Goal: Information Seeking & Learning: Learn about a topic

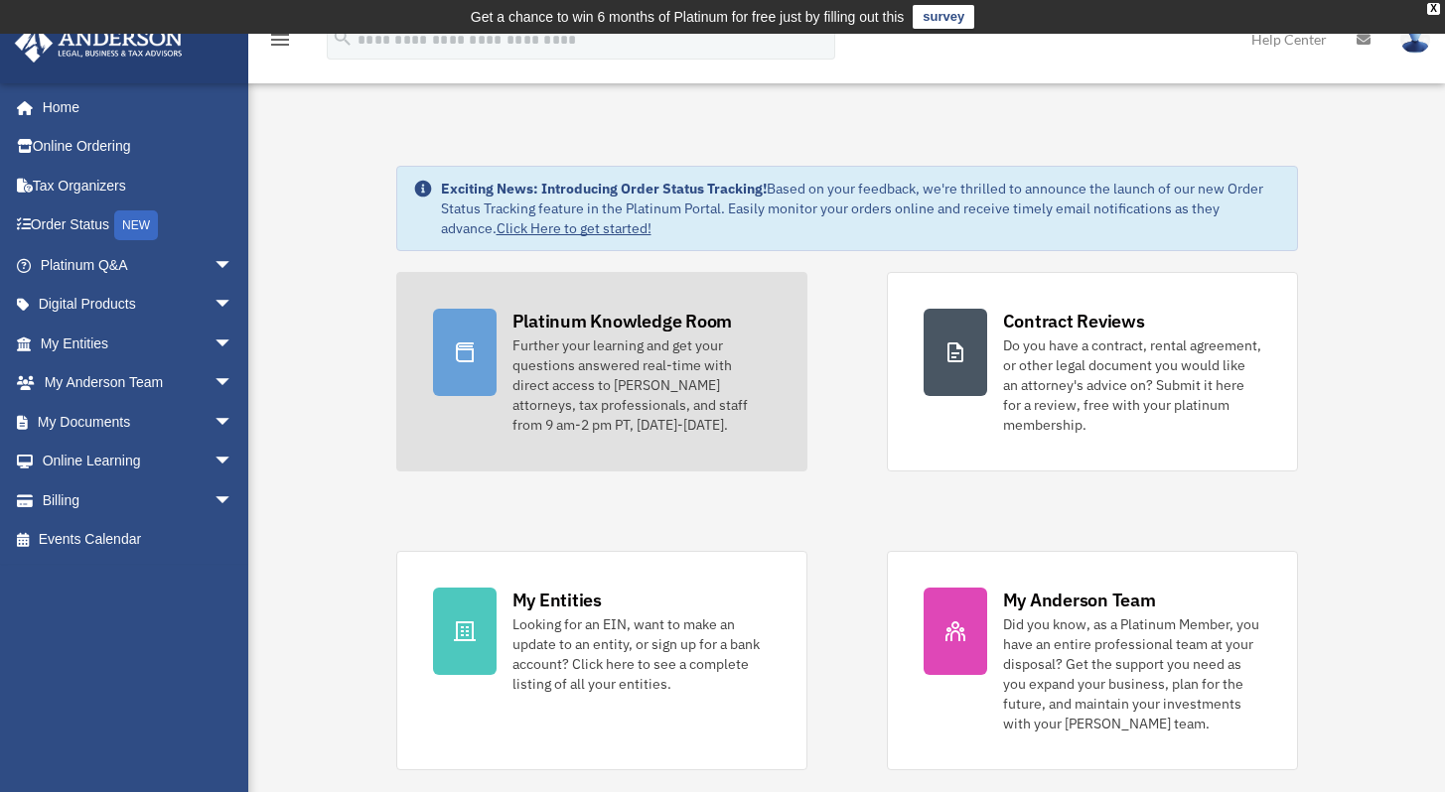
click at [607, 371] on div "Further your learning and get your questions answered real-time with direct acc…" at bounding box center [641, 385] width 258 height 99
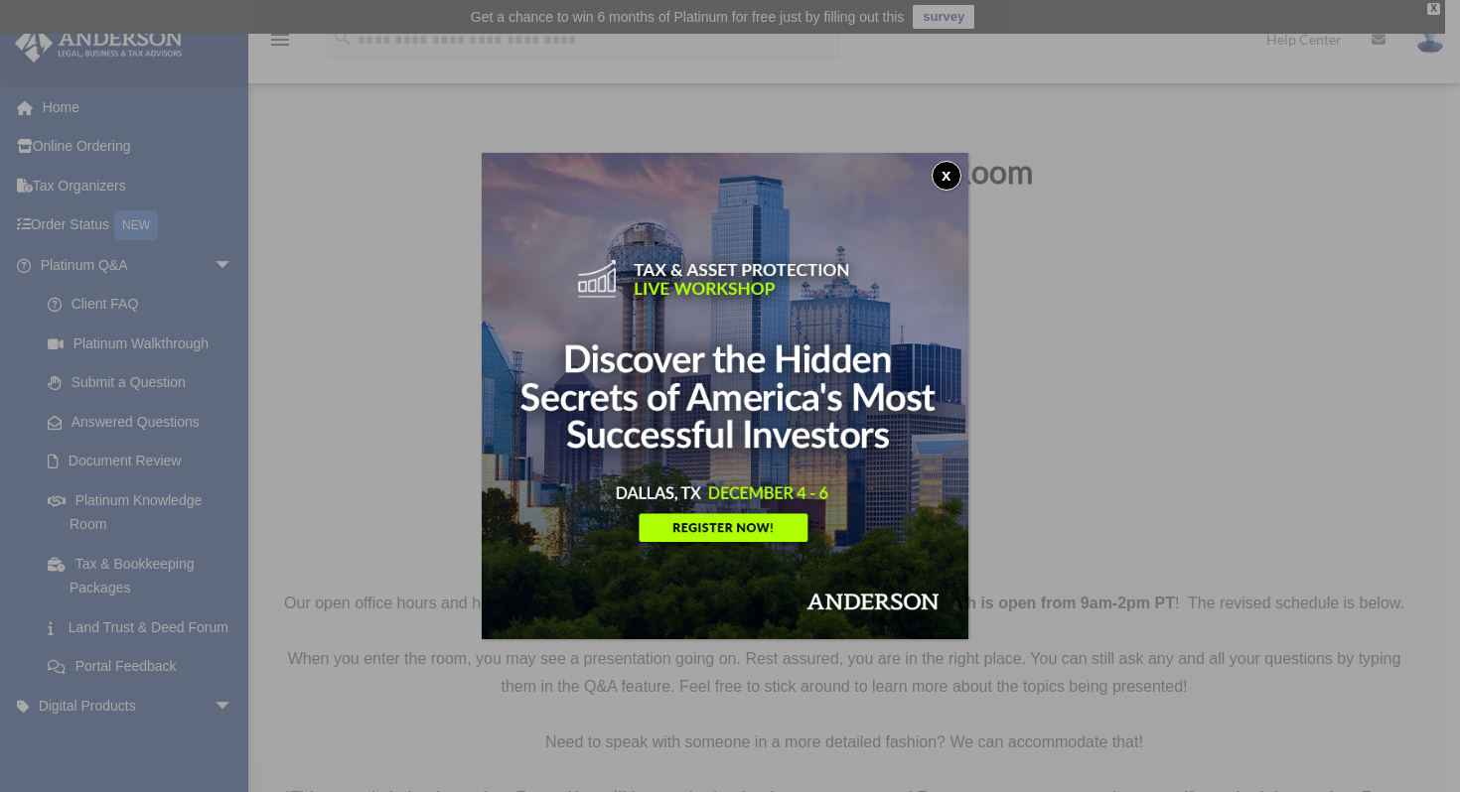
click at [950, 173] on button "x" at bounding box center [946, 176] width 30 height 30
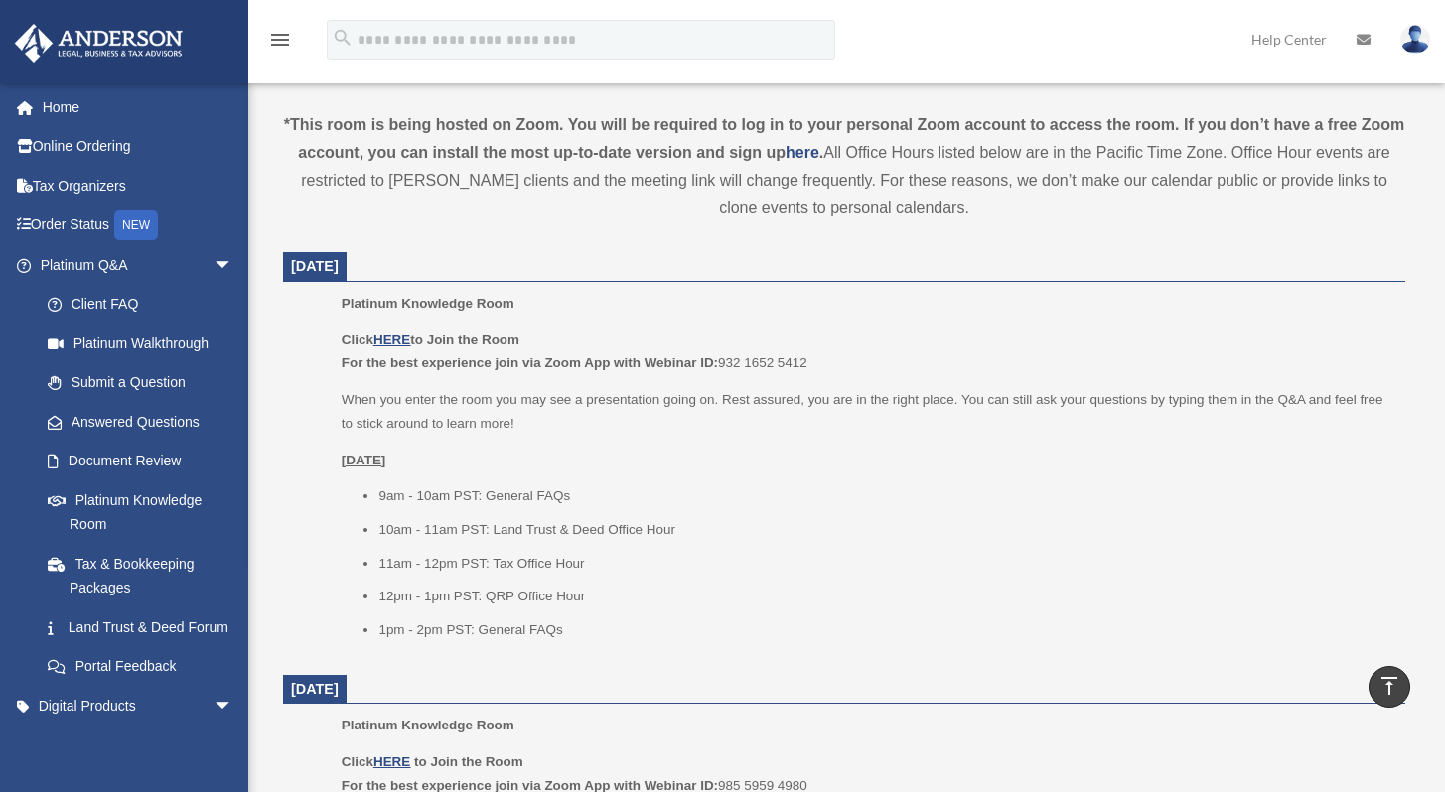
scroll to position [708, 0]
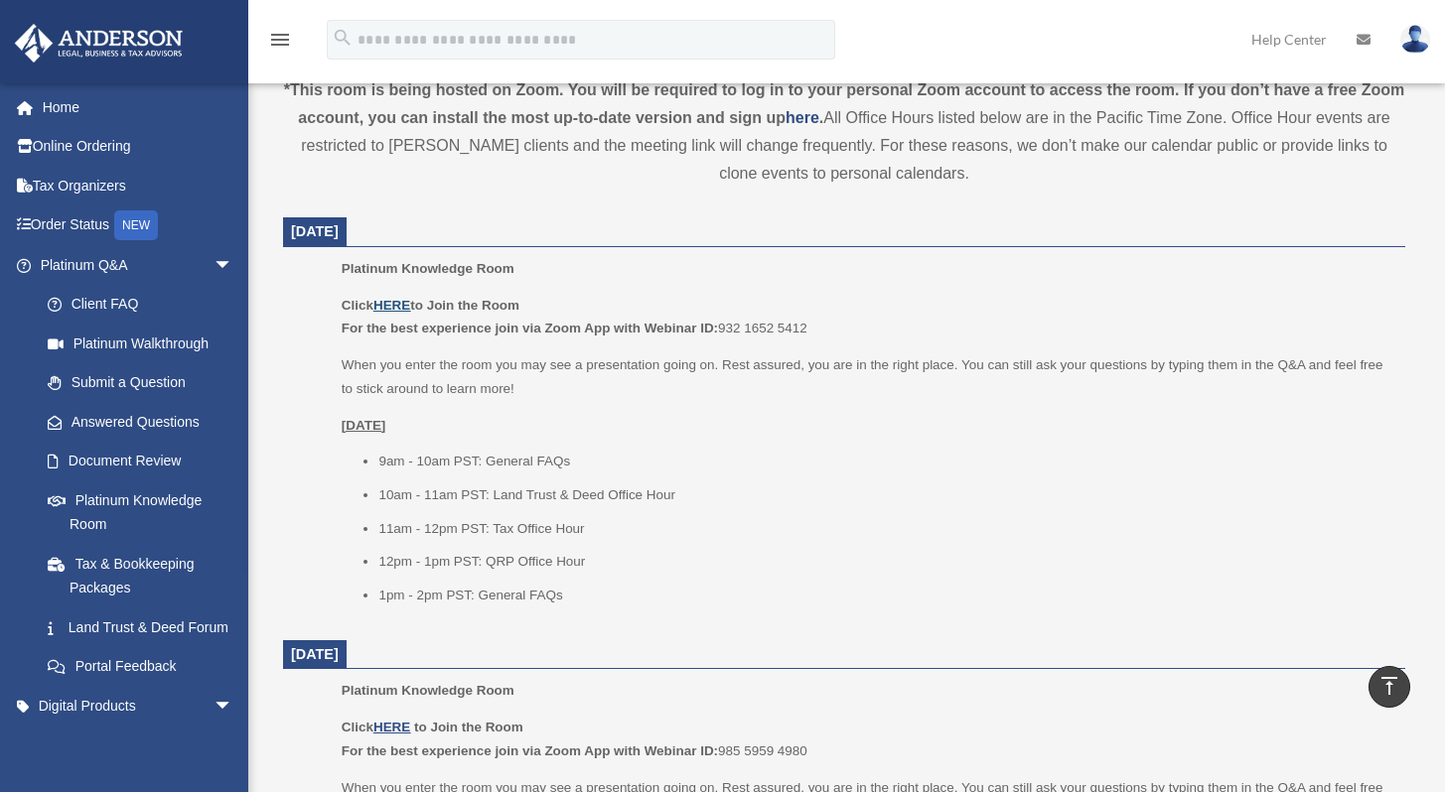
click at [394, 313] on u "HERE" at bounding box center [391, 305] width 37 height 15
